Goal: Task Accomplishment & Management: Complete application form

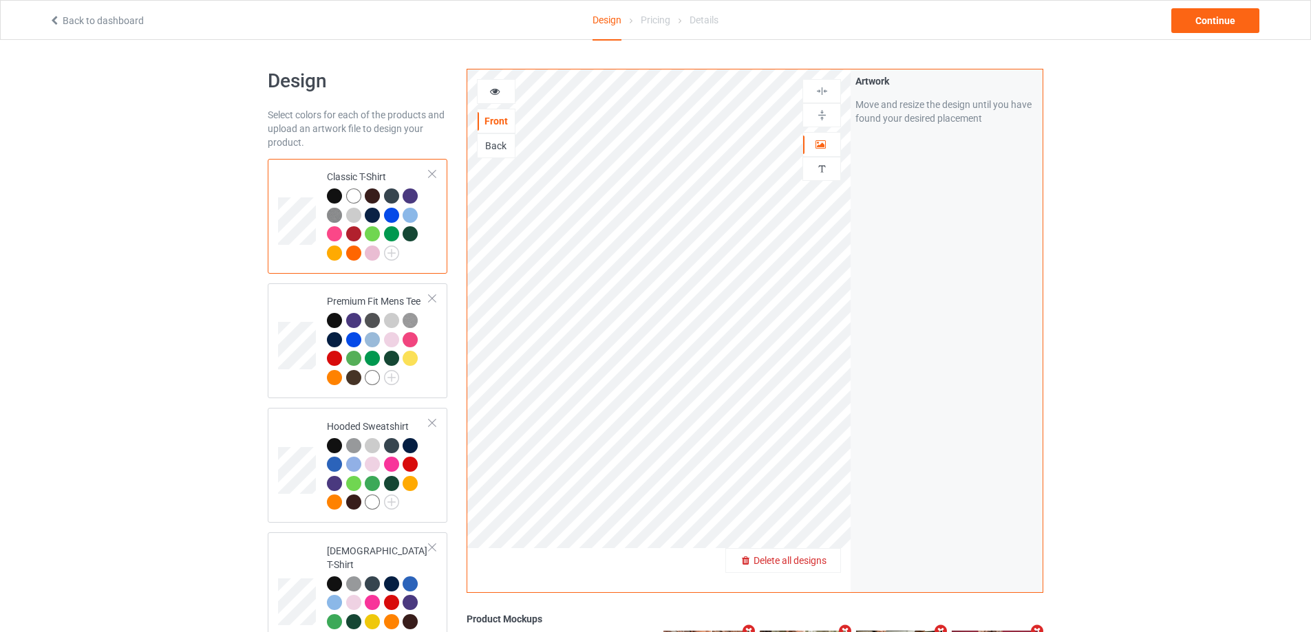
click at [815, 566] on span "Delete all designs" at bounding box center [789, 560] width 73 height 11
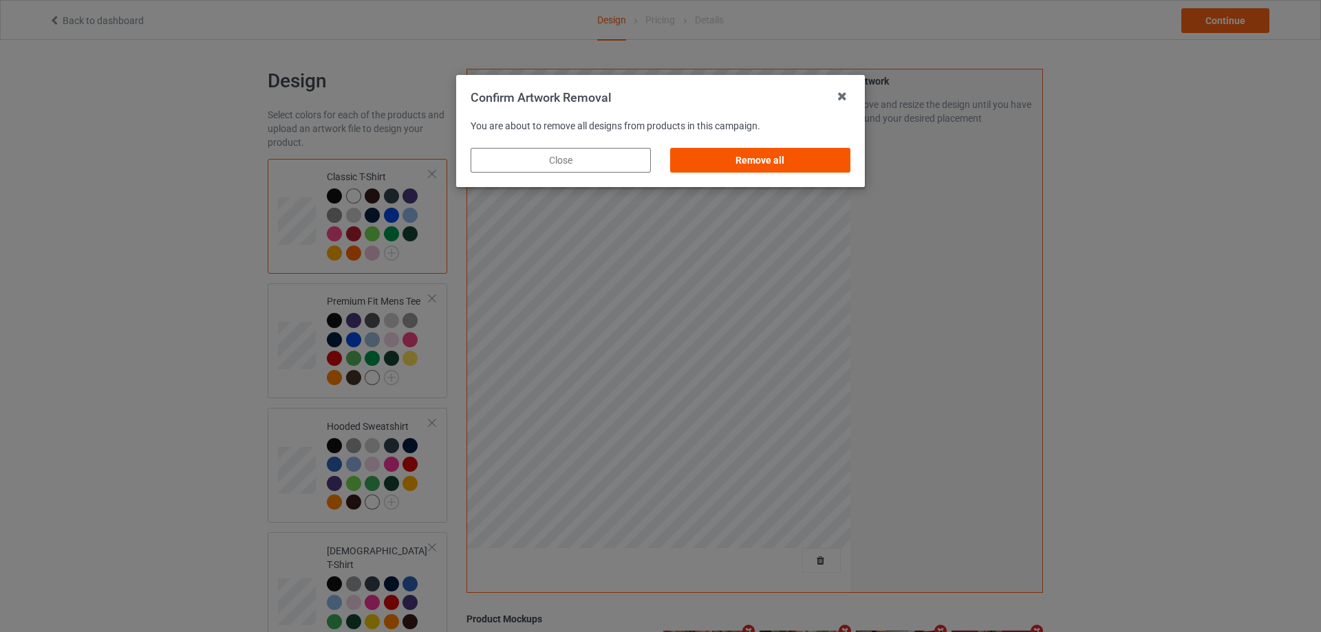
click at [841, 170] on div "Remove all" at bounding box center [760, 160] width 180 height 25
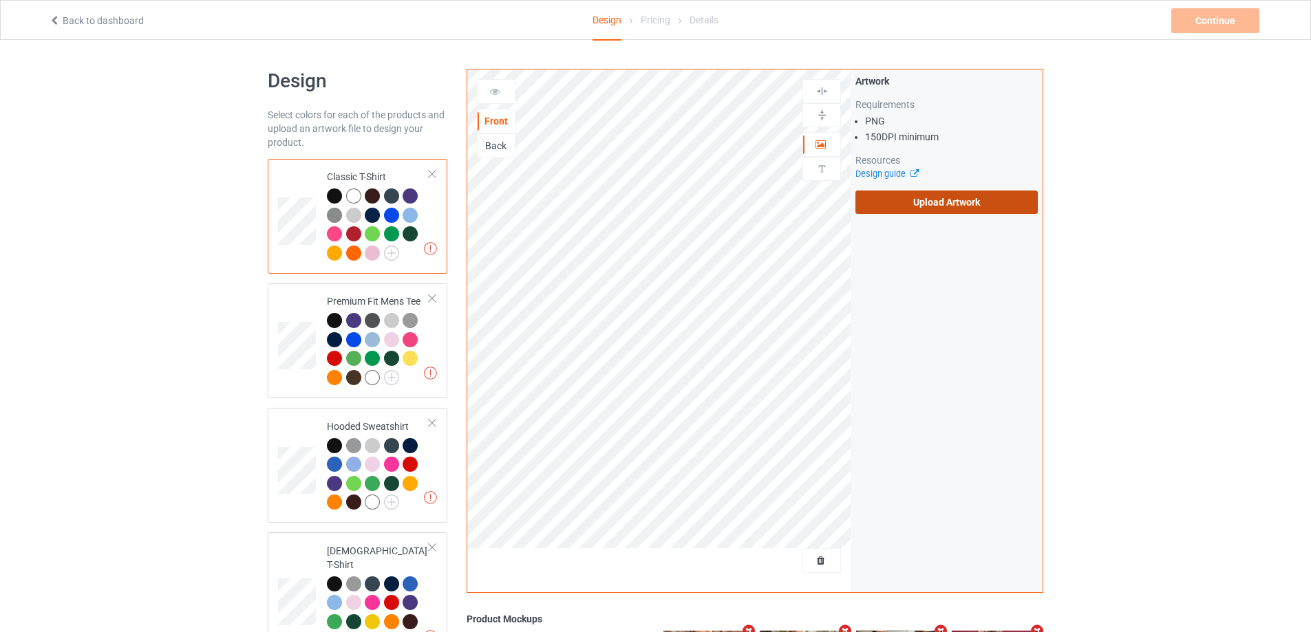
click at [945, 208] on label "Upload Artwork" at bounding box center [946, 202] width 182 height 23
click at [0, 0] on input "Upload Artwork" at bounding box center [0, 0] width 0 height 0
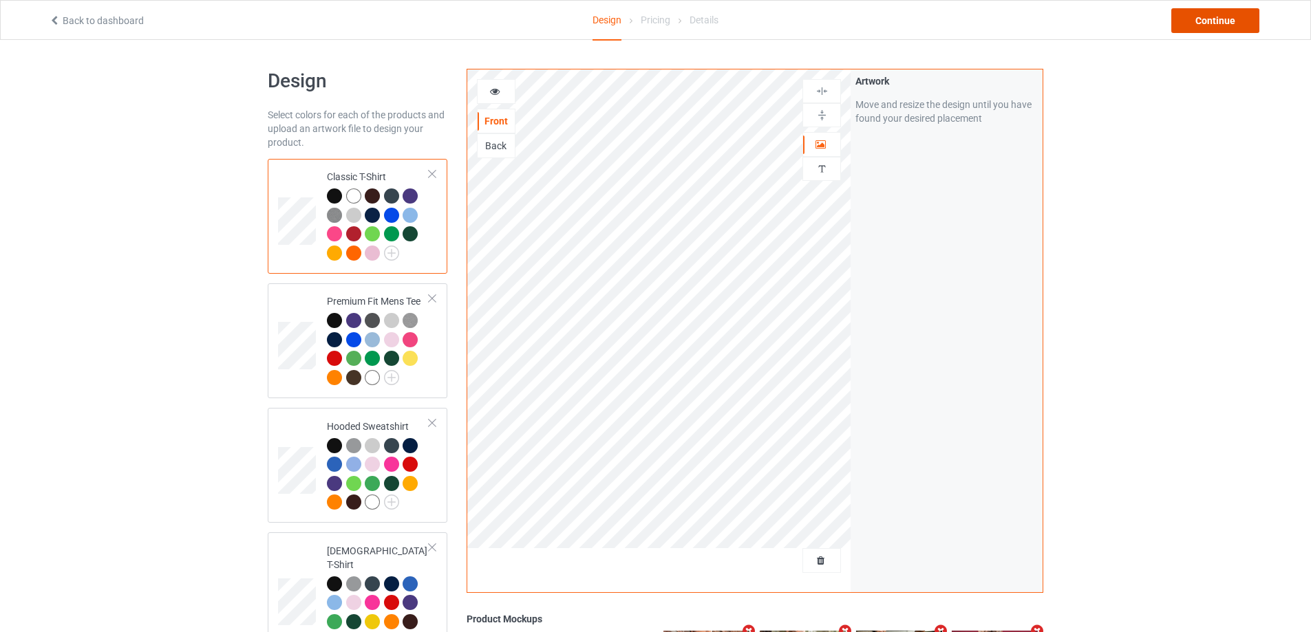
click at [1221, 22] on div "Continue" at bounding box center [1215, 20] width 88 height 25
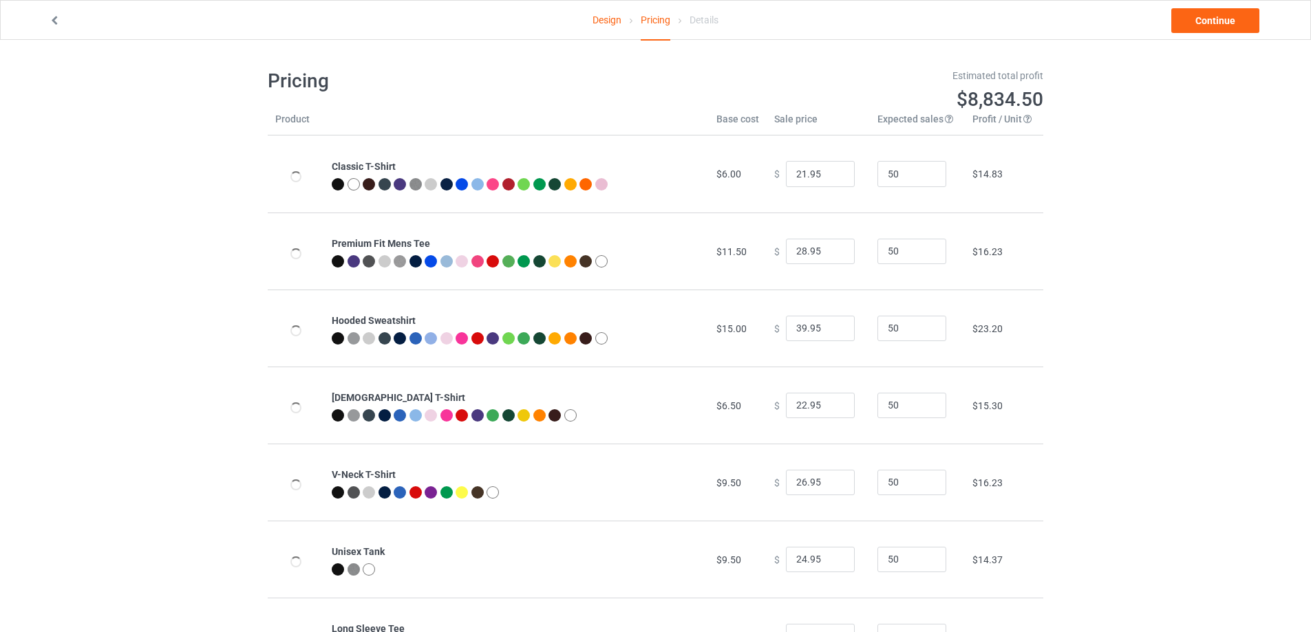
click at [1221, 22] on link "Continue" at bounding box center [1215, 20] width 88 height 25
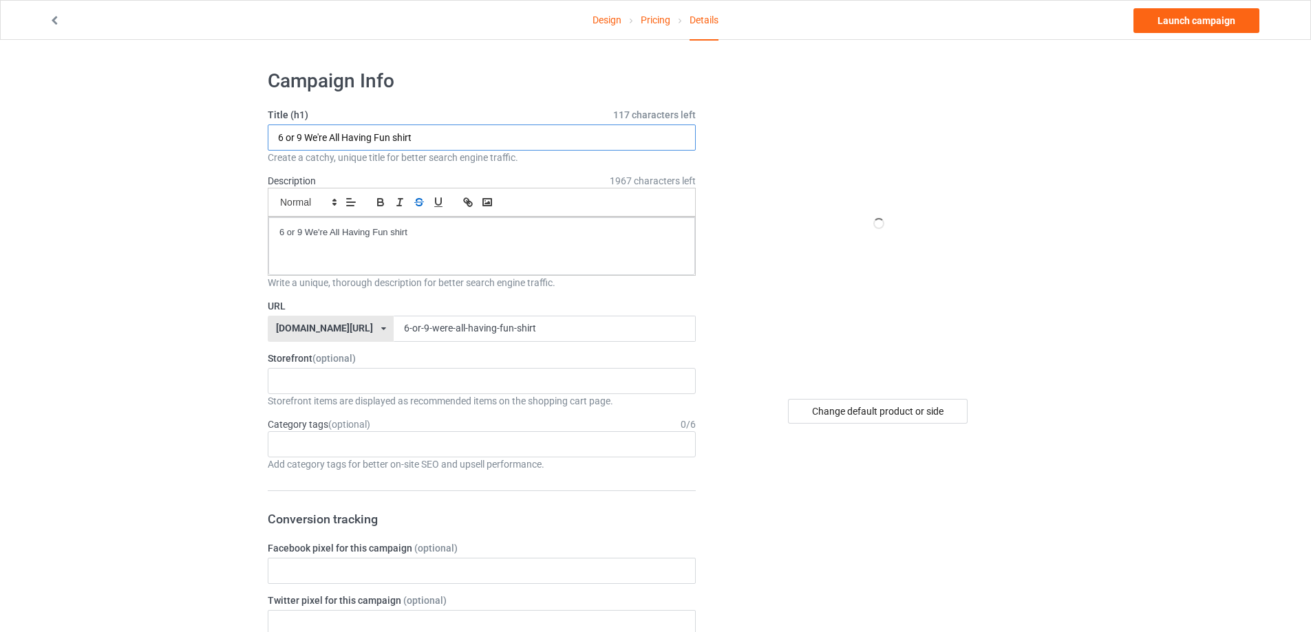
drag, startPoint x: 471, startPoint y: 138, endPoint x: 420, endPoint y: 198, distance: 79.6
paste input "[URL][DOMAIN_NAME][PERSON_NAME]"
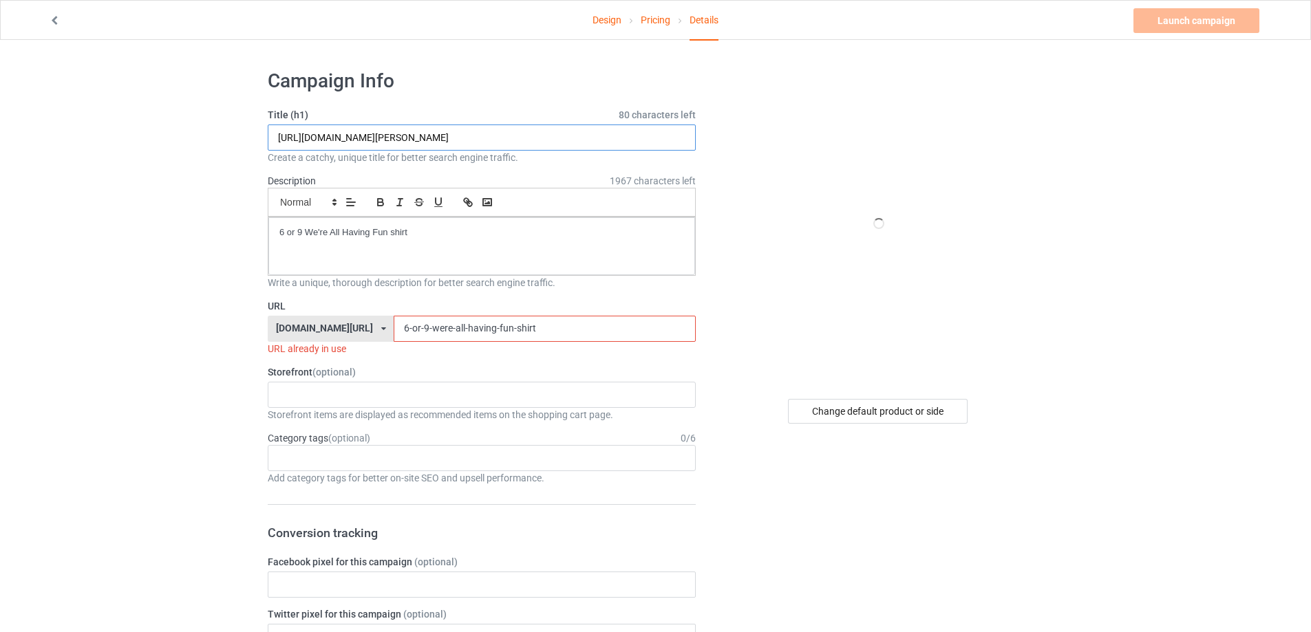
drag, startPoint x: 423, startPoint y: 139, endPoint x: 701, endPoint y: 138, distance: 278.0
type input "[URL][DOMAIN_NAME][PERSON_NAME]"
drag, startPoint x: 493, startPoint y: 338, endPoint x: 189, endPoint y: 325, distance: 304.4
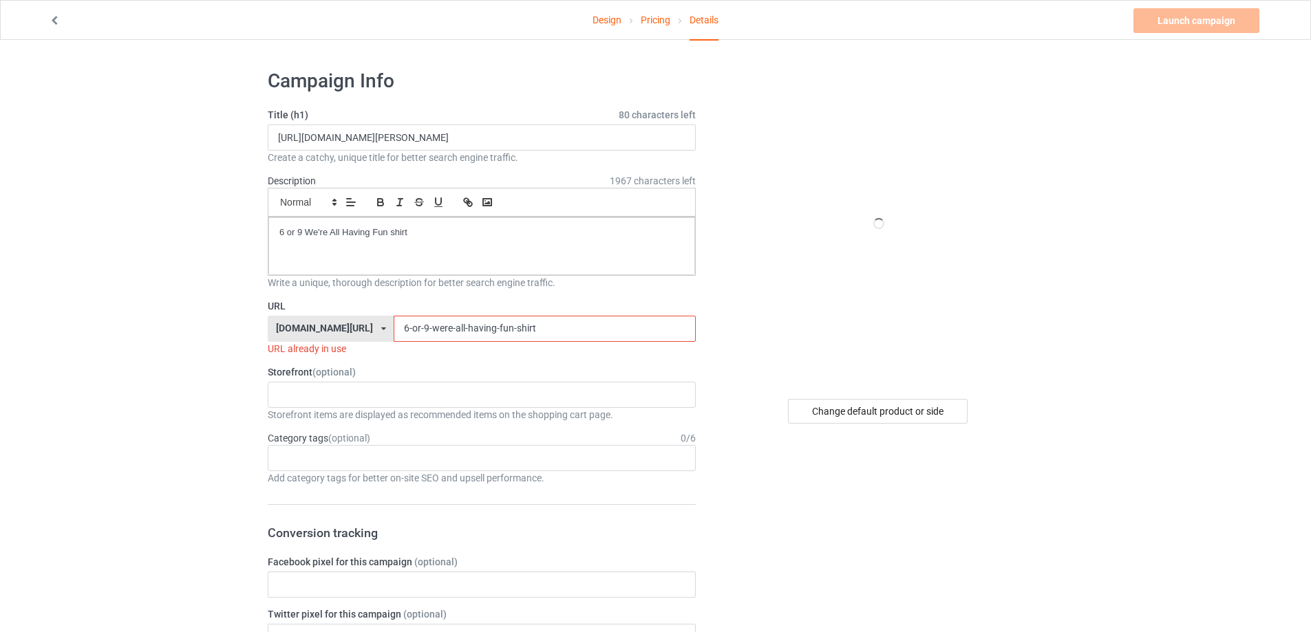
paste input "sydney-[PERSON_NAME]-turning-point-[GEOGRAPHIC_DATA]"
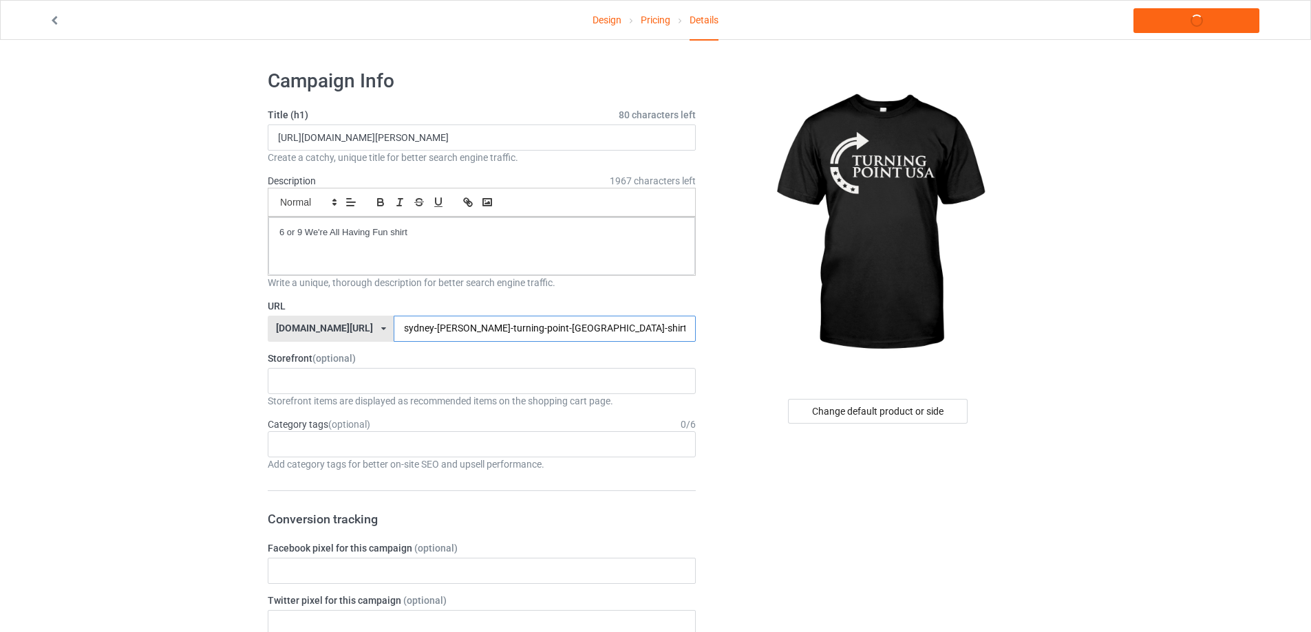
type input "sydney-[PERSON_NAME]-turning-point-[GEOGRAPHIC_DATA]-shirt"
drag, startPoint x: 603, startPoint y: 136, endPoint x: 61, endPoint y: 133, distance: 542.2
paste input "[PERSON_NAME] turning point [GEOGRAPHIC_DATA]"
type input "[PERSON_NAME] turning point usa shirt"
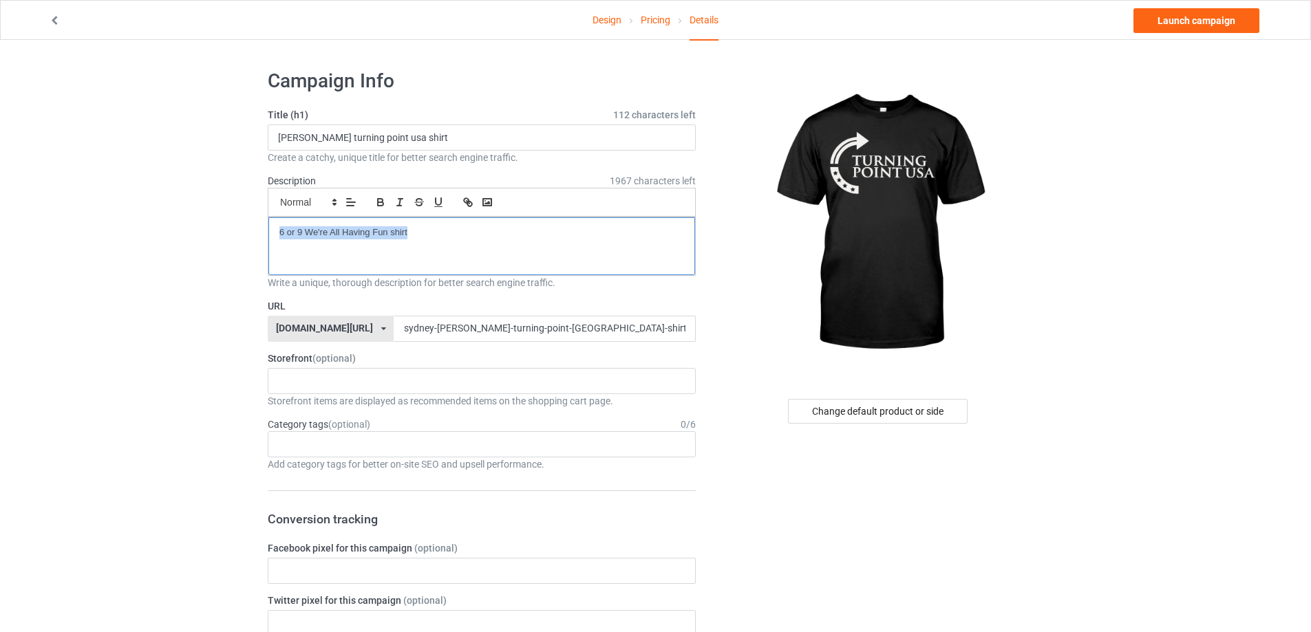
drag, startPoint x: 381, startPoint y: 231, endPoint x: 138, endPoint y: 237, distance: 243.6
click at [1225, 15] on link "Launch campaign" at bounding box center [1196, 20] width 126 height 25
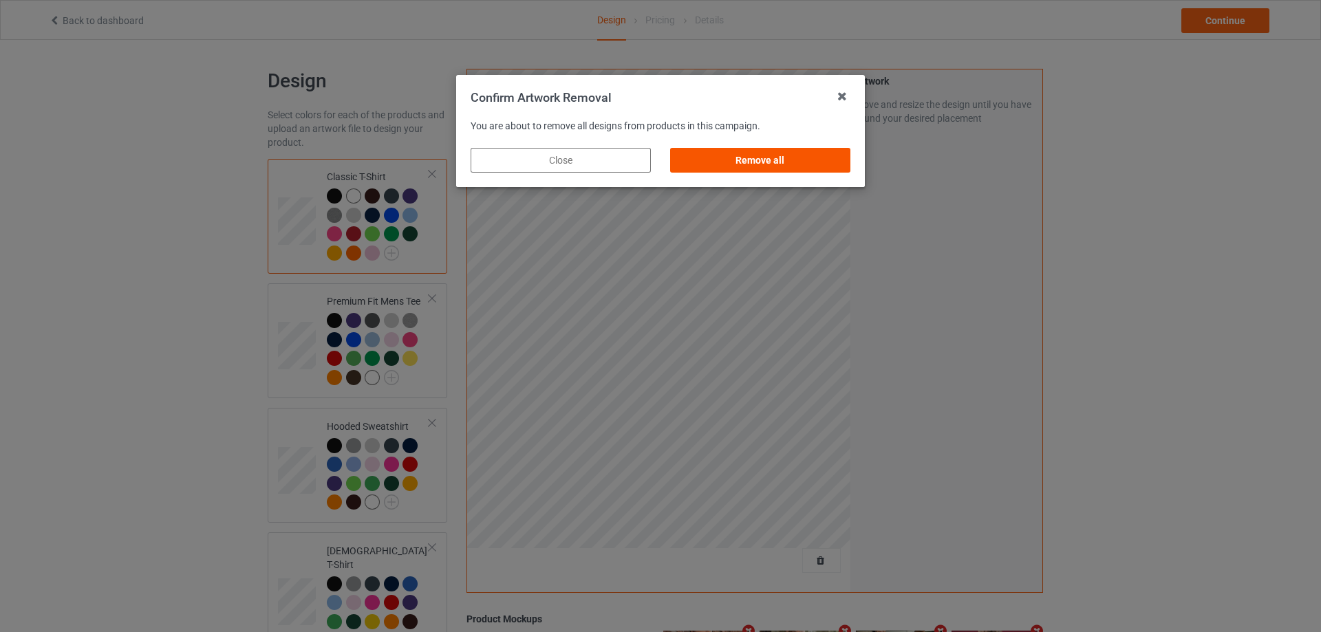
click at [808, 147] on div "Remove all" at bounding box center [761, 160] width 200 height 44
click at [808, 151] on div "Remove all" at bounding box center [760, 160] width 180 height 25
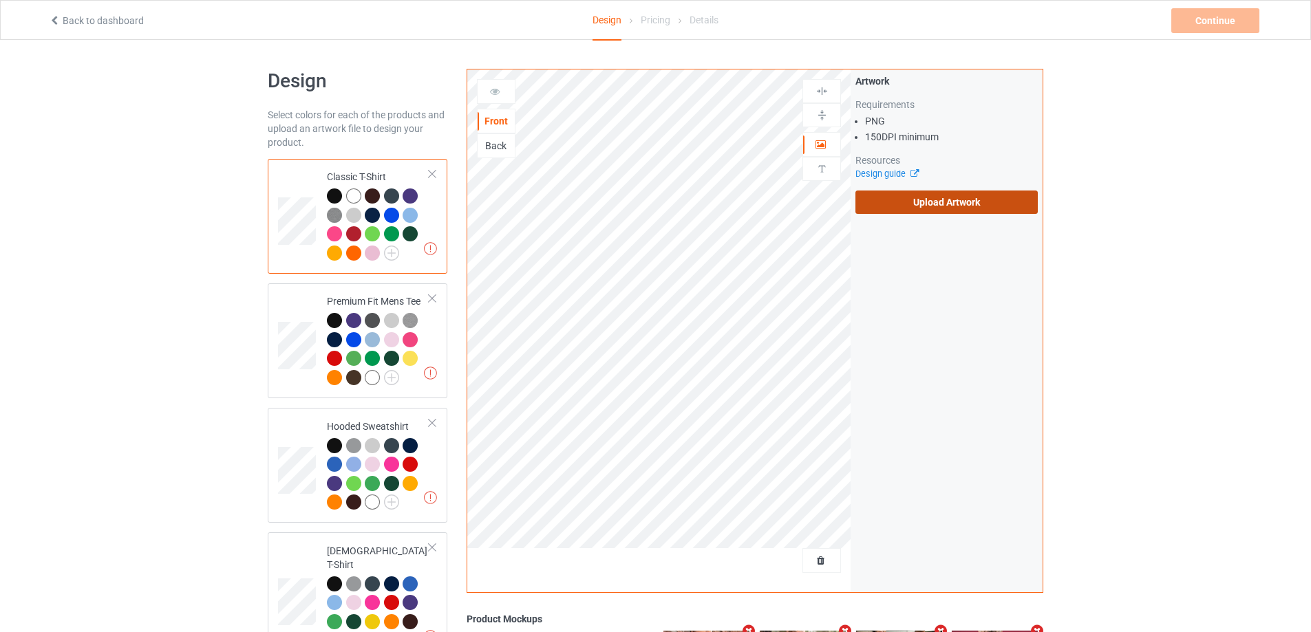
click at [914, 204] on label "Upload Artwork" at bounding box center [946, 202] width 182 height 23
click at [0, 0] on input "Upload Artwork" at bounding box center [0, 0] width 0 height 0
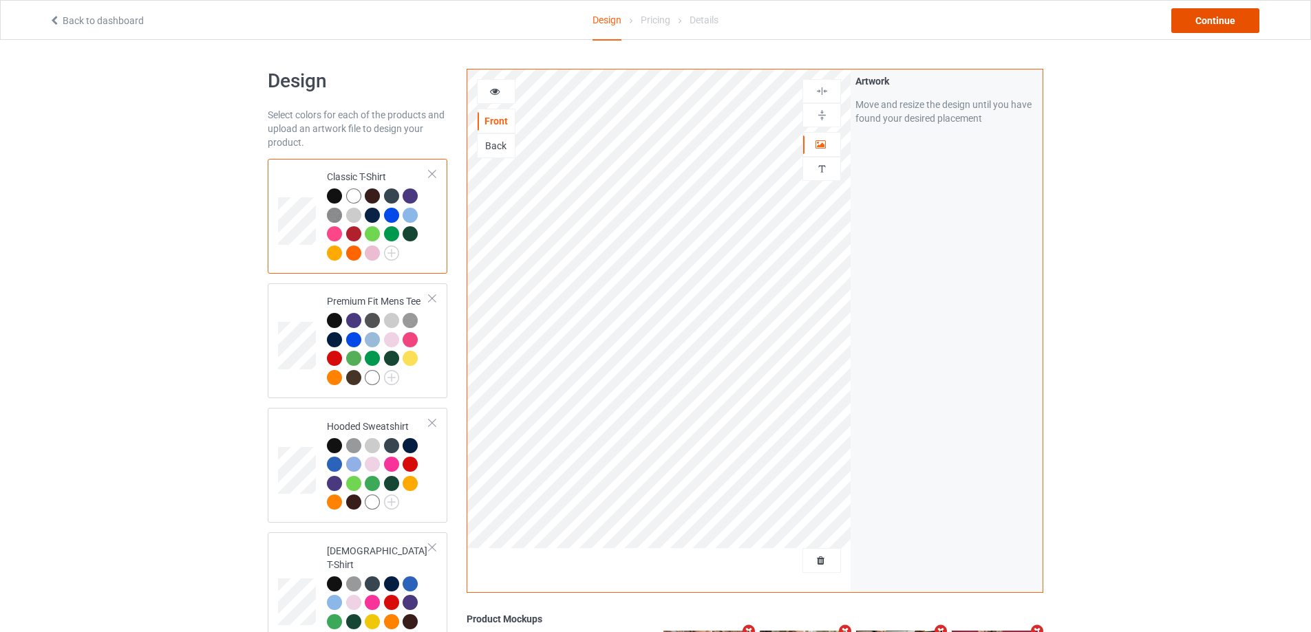
click at [1213, 23] on div "Continue" at bounding box center [1215, 20] width 88 height 25
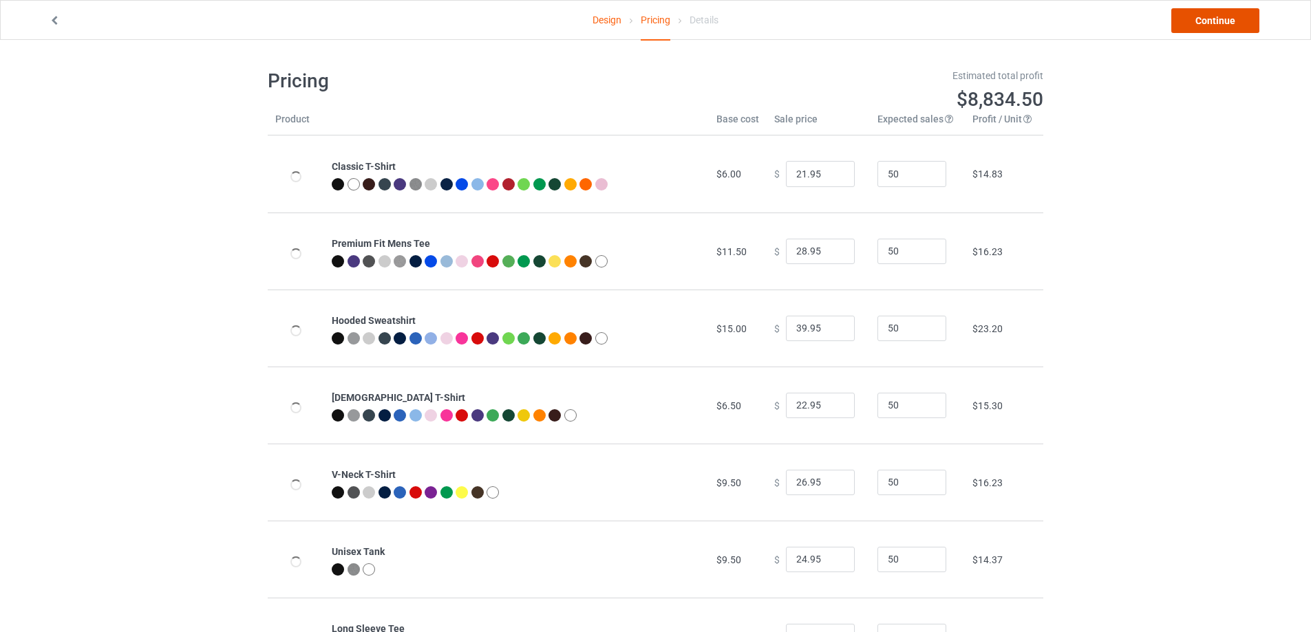
click at [1214, 23] on link "Continue" at bounding box center [1215, 20] width 88 height 25
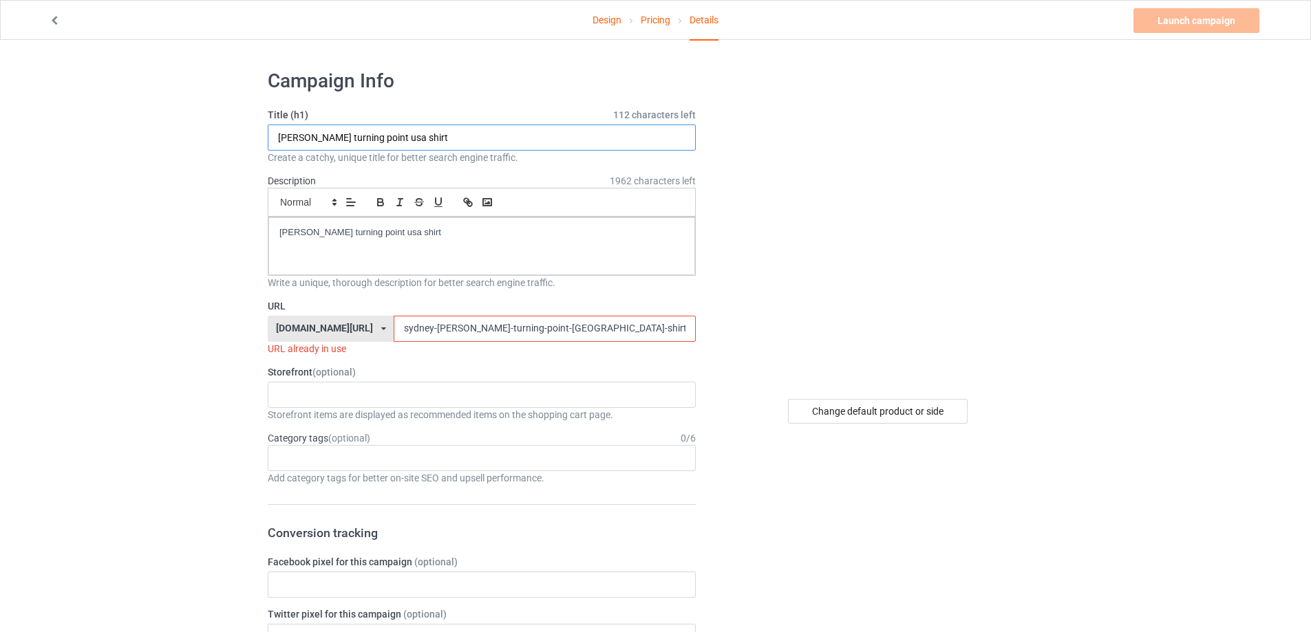
drag, startPoint x: 175, startPoint y: 127, endPoint x: 189, endPoint y: 159, distance: 35.1
paste input "travis kelce free 4"
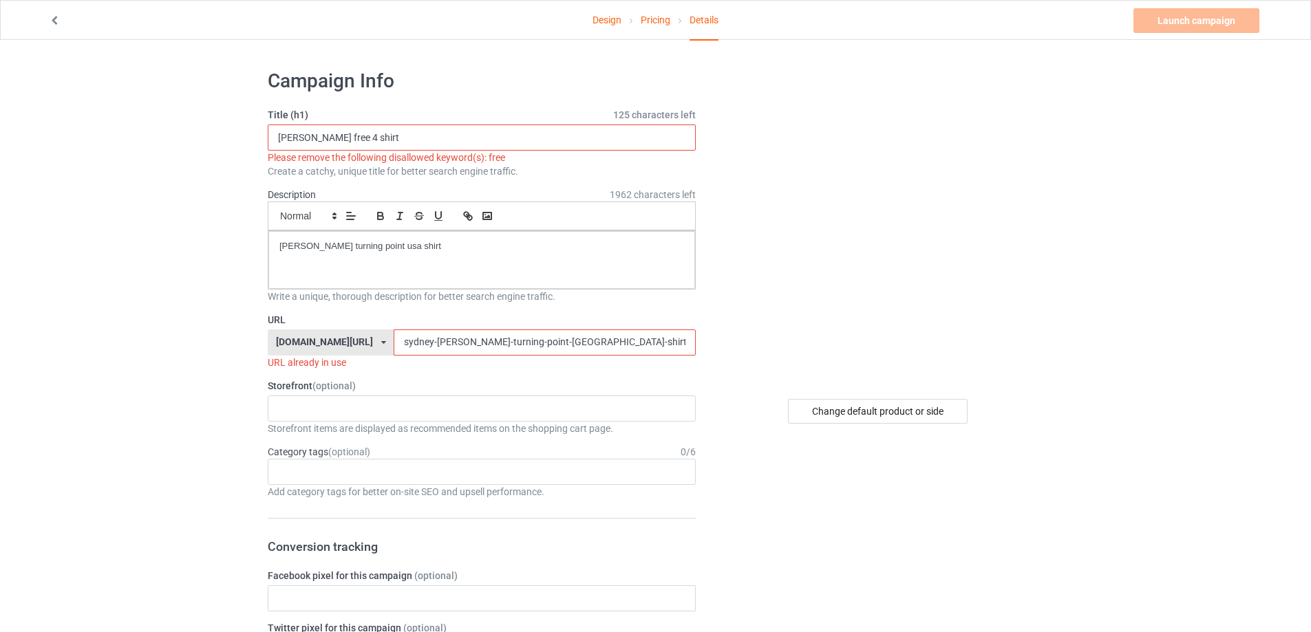
type input "travis kelce free 4 shirt"
drag, startPoint x: 196, startPoint y: 256, endPoint x: 144, endPoint y: 275, distance: 54.8
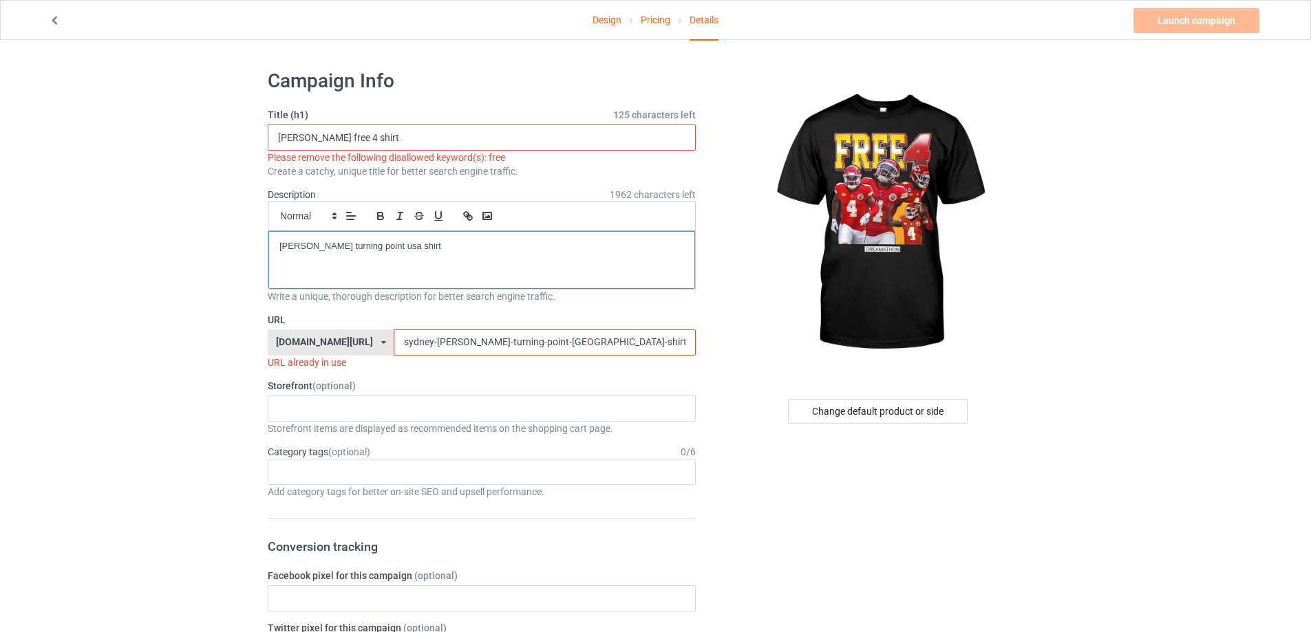
paste div
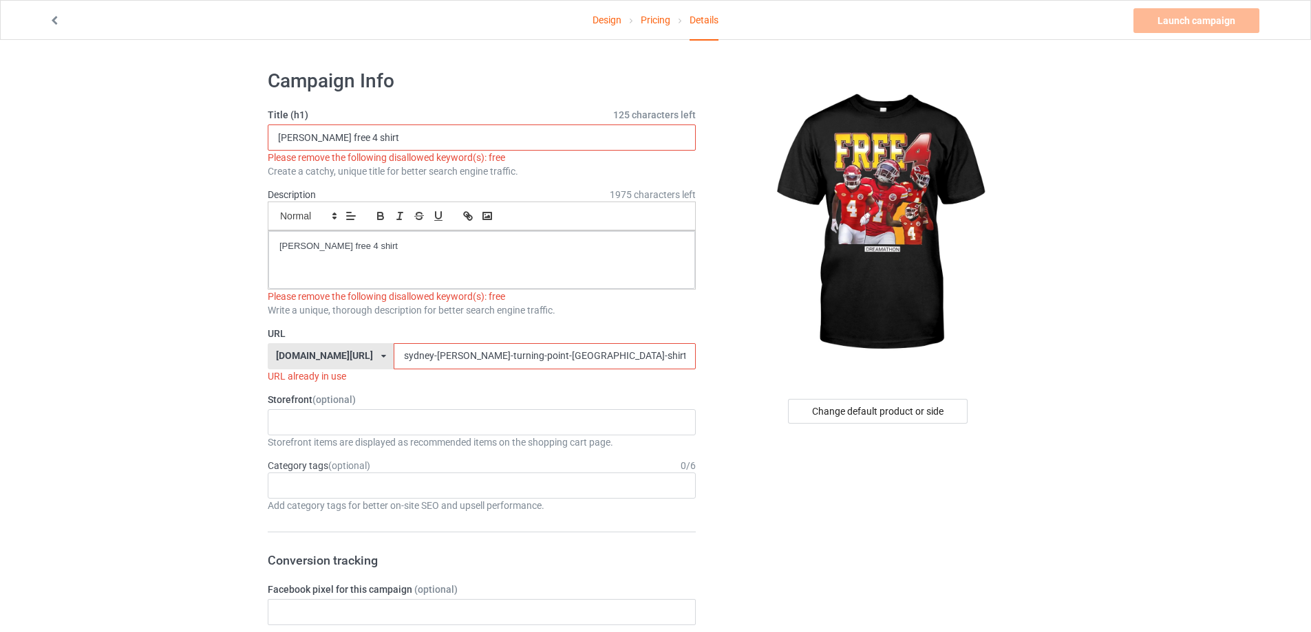
click at [348, 132] on input "travis kelce free 4 shirt" at bounding box center [482, 138] width 428 height 26
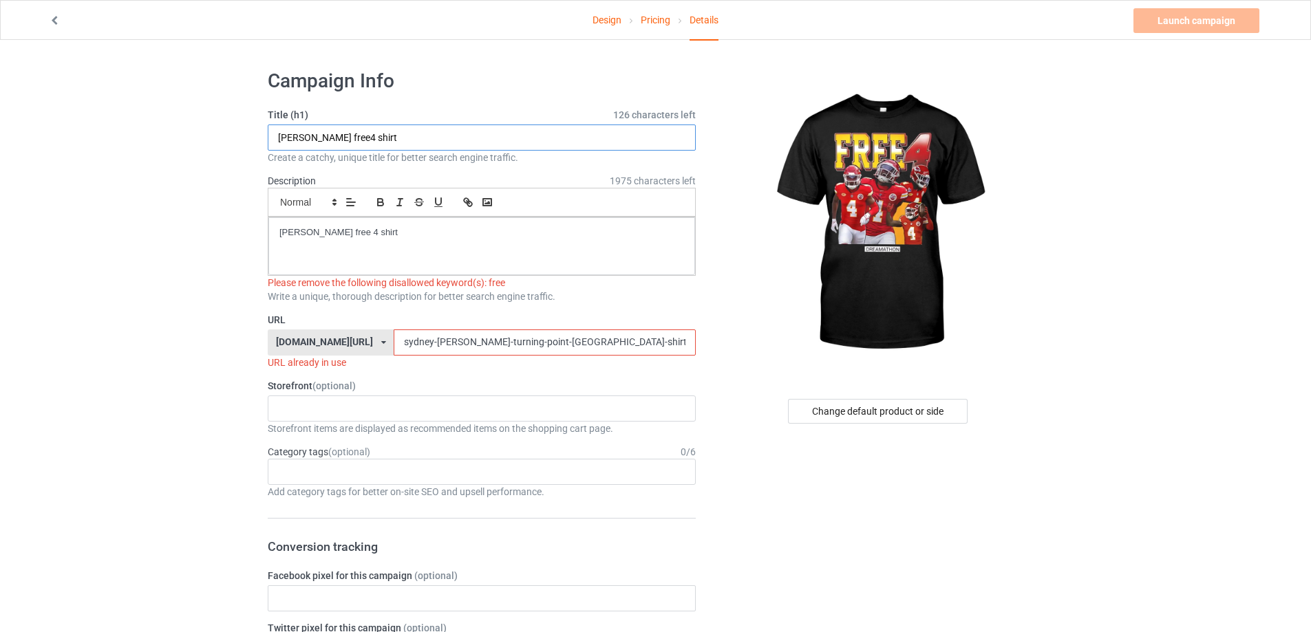
type input "travis kelce free4 shirt"
click at [345, 237] on p "travis kelce free 4 shirt" at bounding box center [481, 232] width 405 height 13
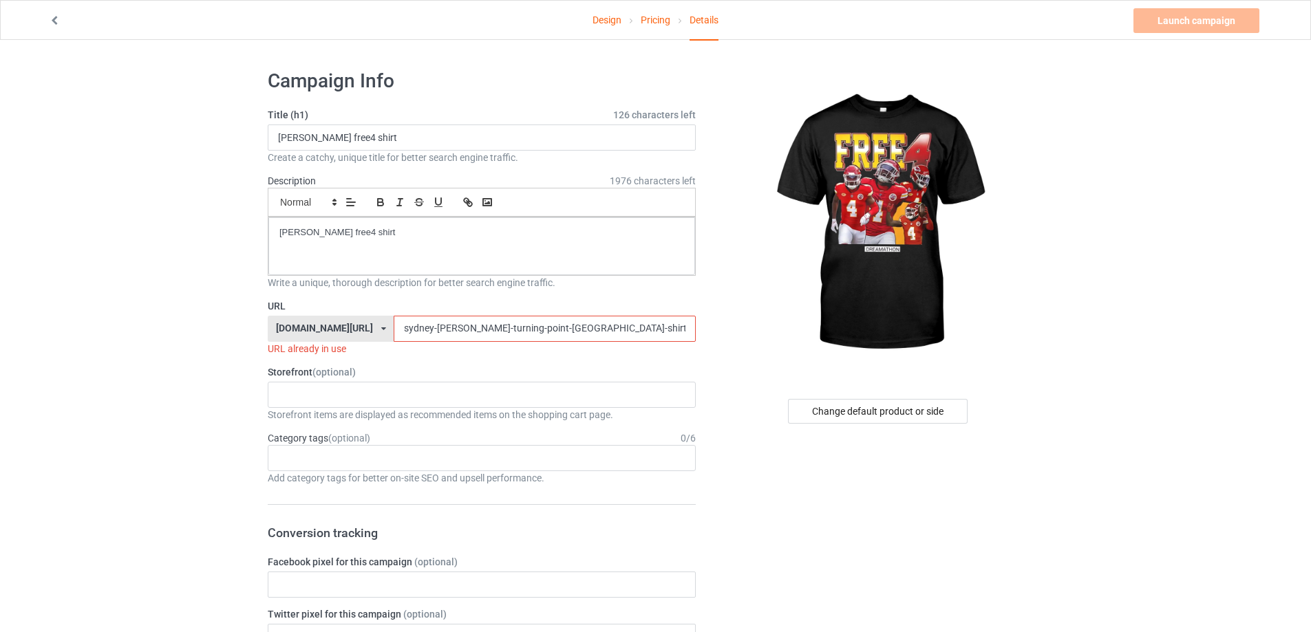
drag, startPoint x: 202, startPoint y: 313, endPoint x: 290, endPoint y: 341, distance: 92.3
paste input "travis kelce free 4"
click at [306, 135] on input "travis kelce free4 shirt" at bounding box center [482, 138] width 428 height 26
click at [461, 252] on div "travis kelce free4 shirt" at bounding box center [481, 246] width 427 height 58
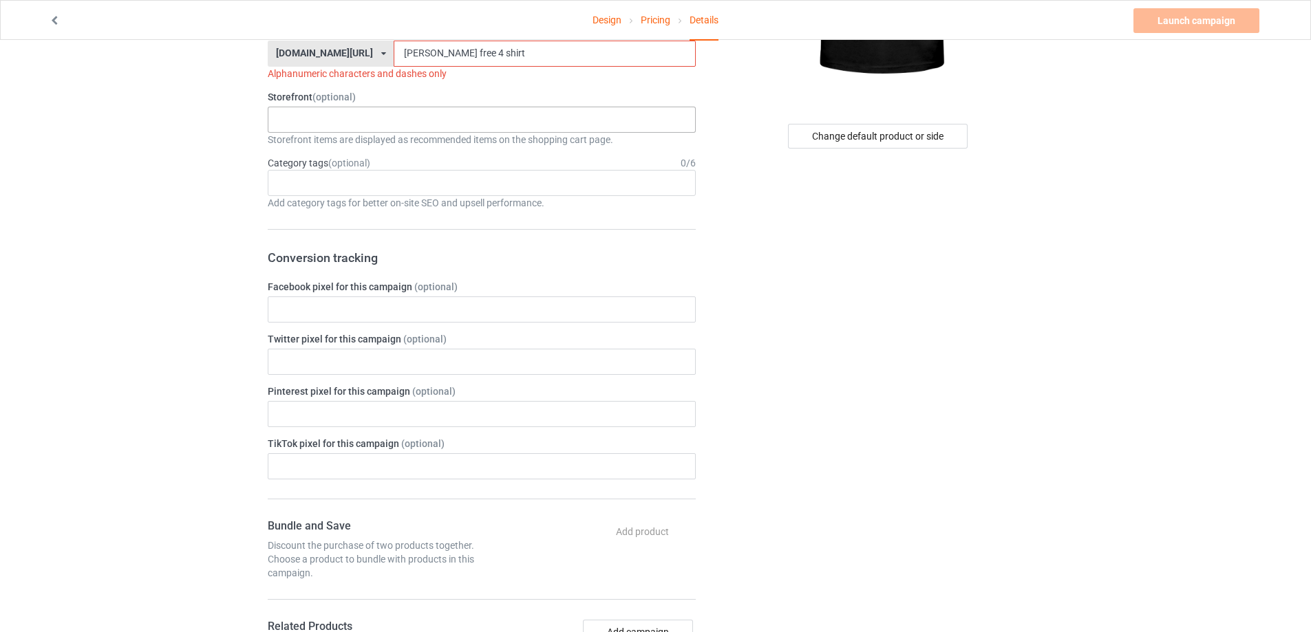
scroll to position [69, 0]
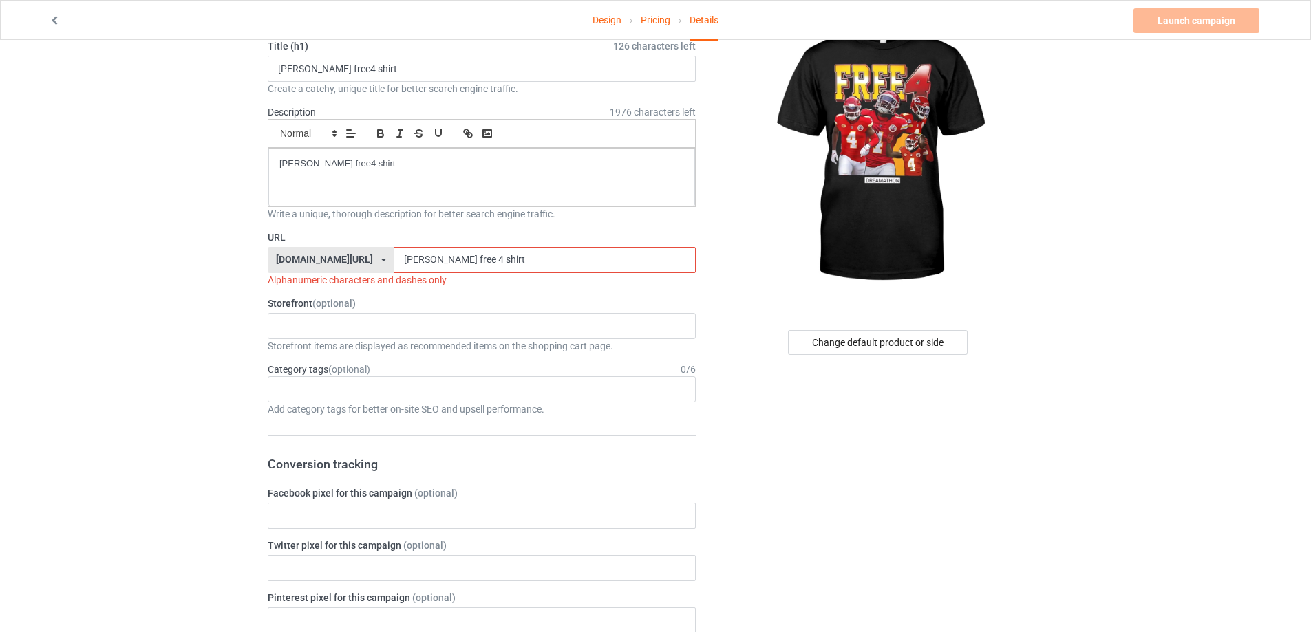
click at [394, 258] on input "travis kelce free 4 shirt" at bounding box center [544, 260] width 301 height 26
click at [415, 260] on input "travis-kelce free 4 shirt" at bounding box center [544, 260] width 301 height 26
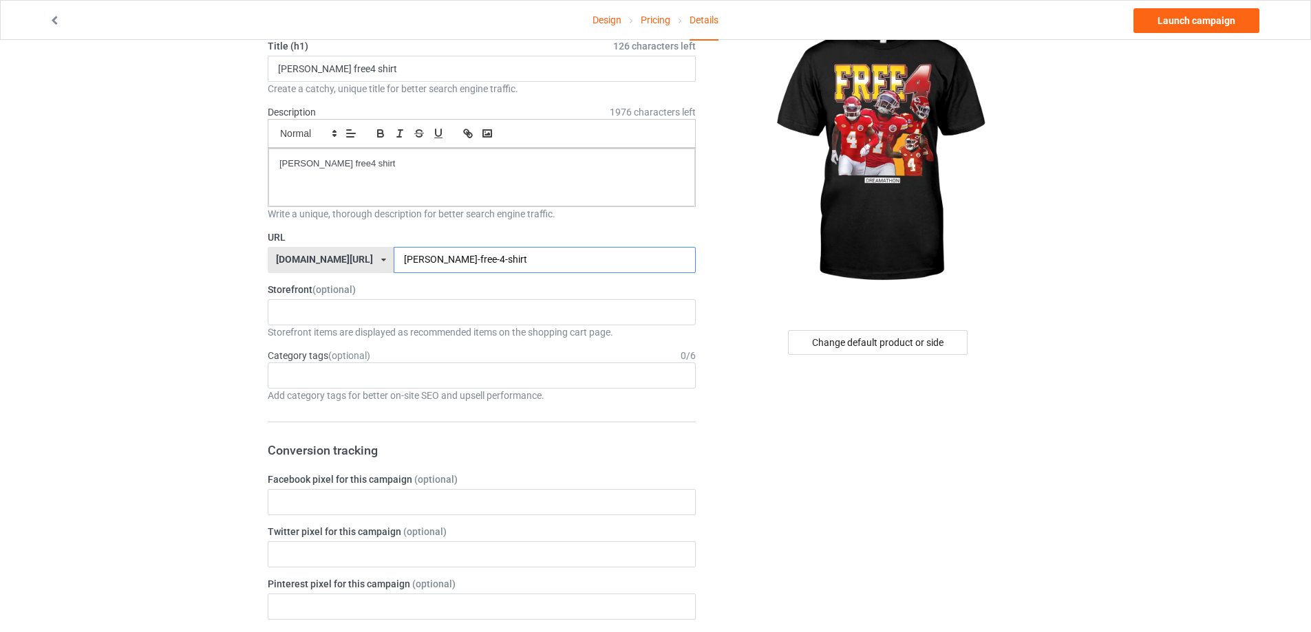
type input "travis-kelce-free-4-shirt"
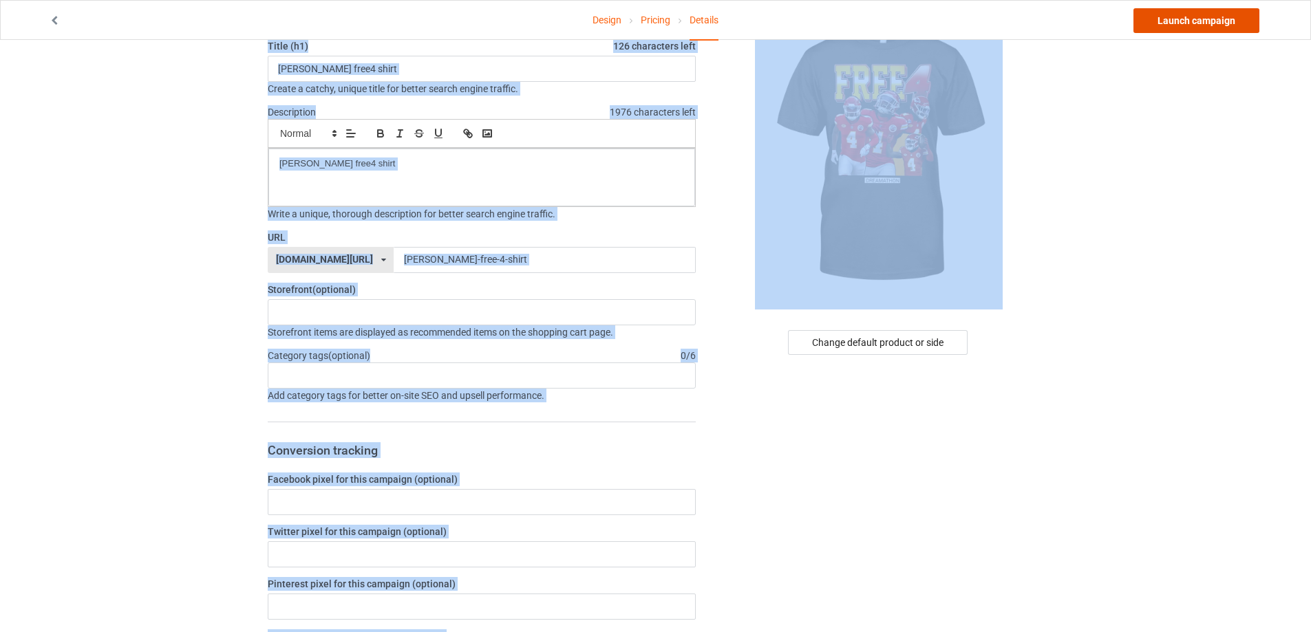
click at [1179, 12] on link "Launch campaign" at bounding box center [1196, 20] width 126 height 25
